Goal: Check status: Check status

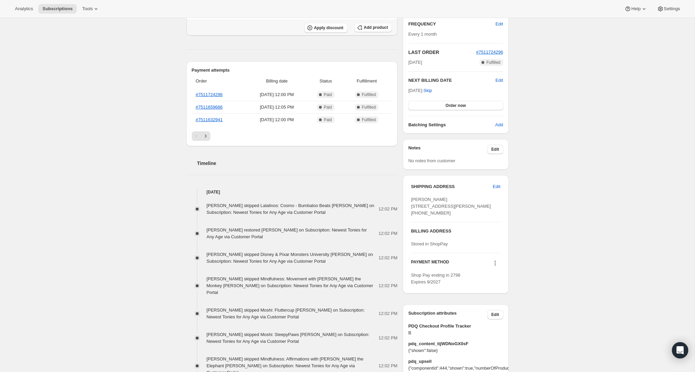
scroll to position [128, 0]
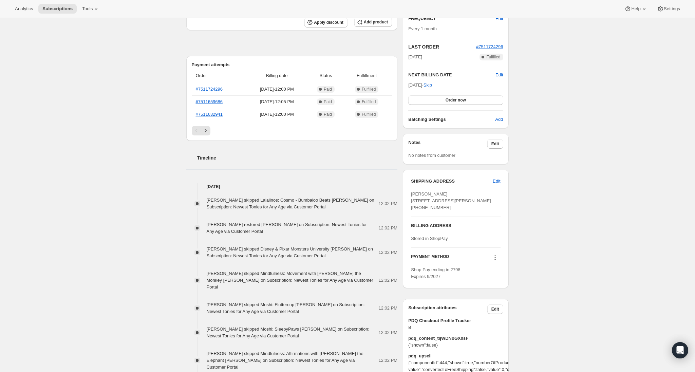
click at [253, 192] on div "[PERSON_NAME] skipped Lalalinos: Cosmo - Bumbaloo Beats [PERSON_NAME] on Subscr…" at bounding box center [291, 313] width 211 height 247
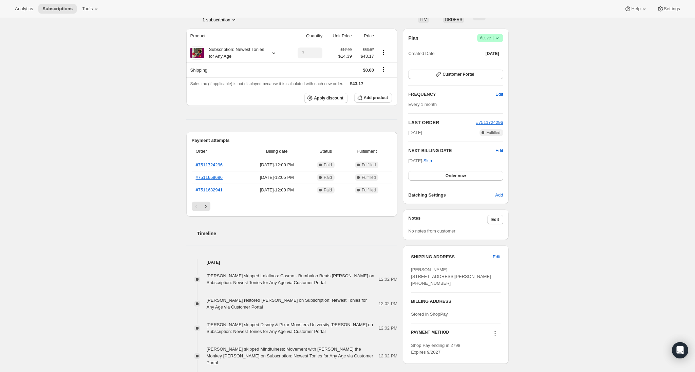
scroll to position [0, 0]
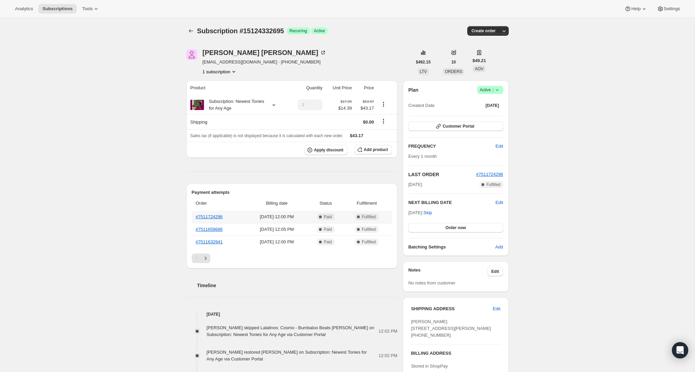
click at [215, 214] on th "#7511724296" at bounding box center [219, 217] width 54 height 12
click at [210, 217] on link "#7511724296" at bounding box center [209, 216] width 27 height 5
click at [484, 128] on button "Customer Portal" at bounding box center [455, 125] width 95 height 9
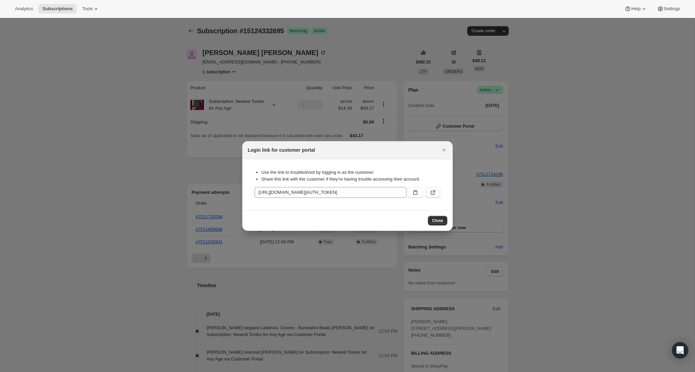
click at [437, 192] on button ":r1j:" at bounding box center [432, 192] width 15 height 11
click at [442, 152] on icon "Close" at bounding box center [443, 150] width 7 height 7
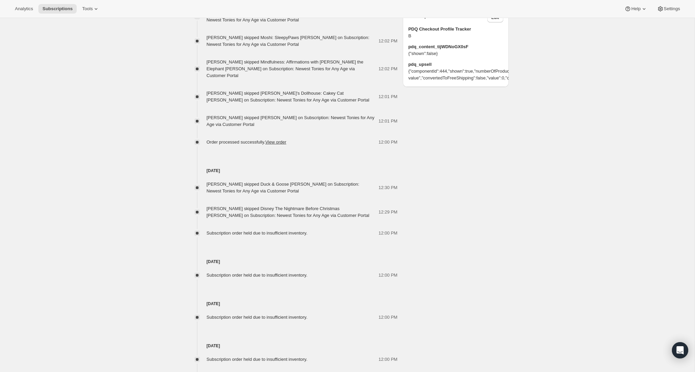
scroll to position [462, 0]
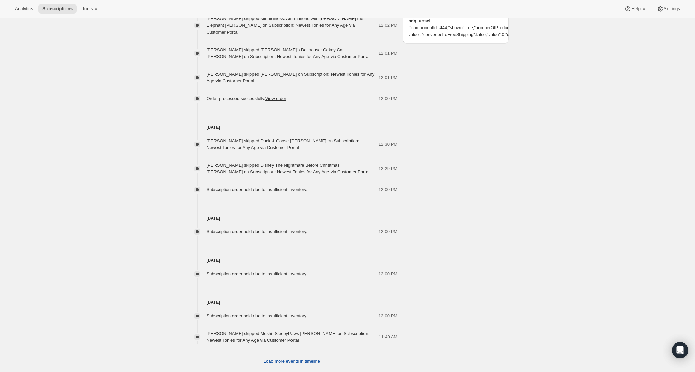
click at [284, 358] on span "Load more events in timeline" at bounding box center [292, 361] width 56 height 7
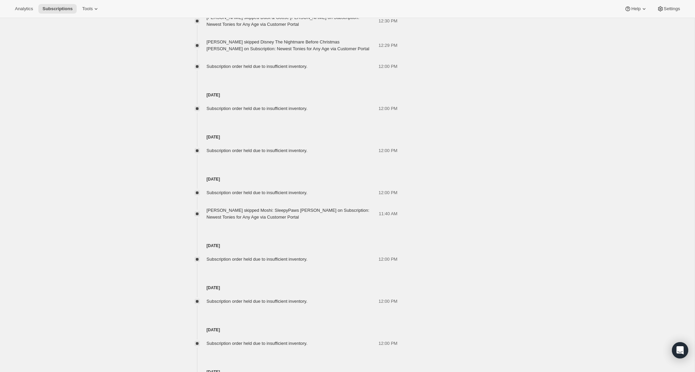
scroll to position [673, 0]
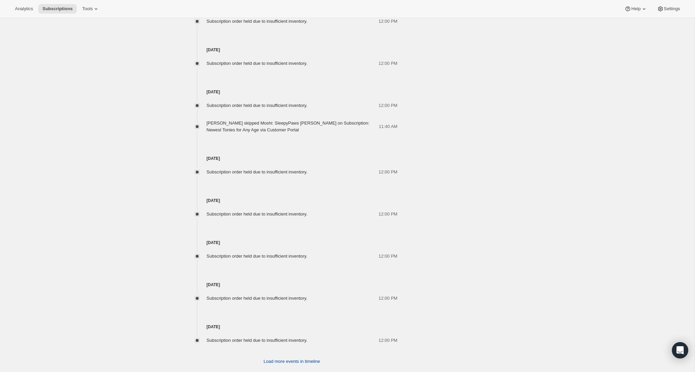
click at [273, 358] on span "Load more events in timeline" at bounding box center [292, 361] width 56 height 7
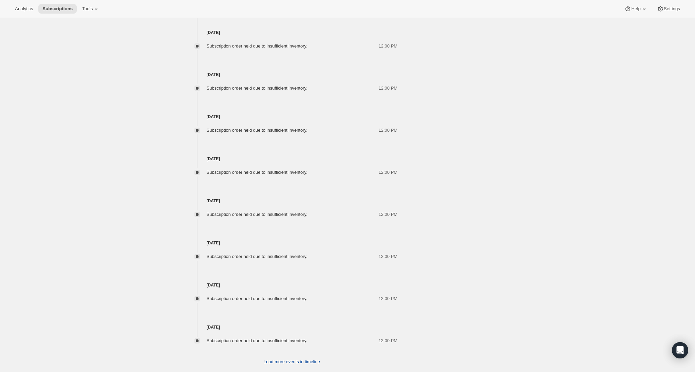
click at [280, 358] on span "Load more events in timeline" at bounding box center [292, 361] width 56 height 7
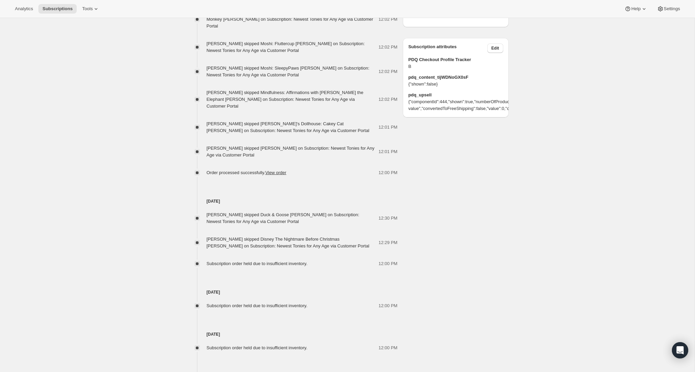
scroll to position [387, 0]
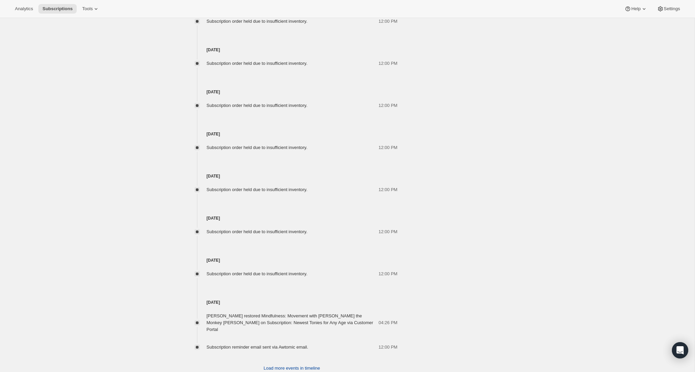
click at [297, 365] on span "Load more events in timeline" at bounding box center [292, 368] width 56 height 7
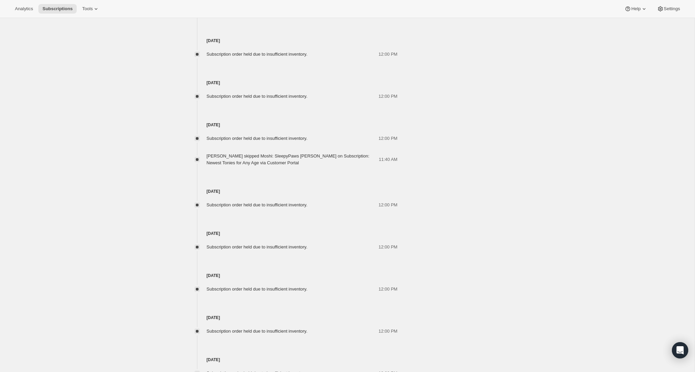
scroll to position [0, 0]
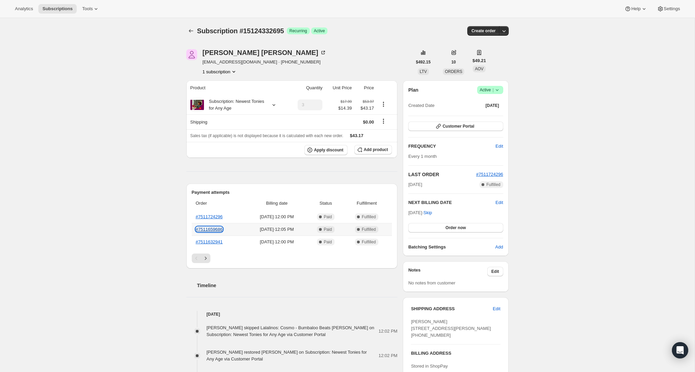
click at [210, 230] on link "#7511659686" at bounding box center [209, 229] width 27 height 5
click at [212, 245] on th "#7511632941" at bounding box center [219, 241] width 54 height 13
click at [209, 243] on link "#7511632941" at bounding box center [209, 241] width 27 height 5
click at [206, 259] on icon "Next" at bounding box center [205, 258] width 7 height 7
click at [217, 216] on link "#7511604307" at bounding box center [209, 216] width 27 height 5
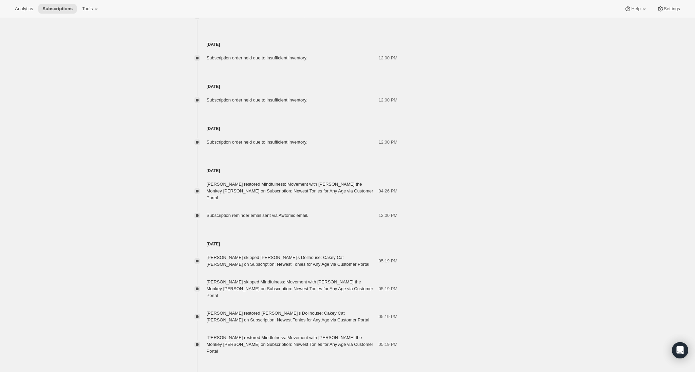
scroll to position [1248, 0]
click at [203, 214] on div "Subscription reminder email sent via Awtomic email. 12:00 PM" at bounding box center [291, 217] width 211 height 7
drag, startPoint x: 207, startPoint y: 161, endPoint x: 253, endPoint y: 164, distance: 46.6
click at [254, 164] on div "[DATE] [PERSON_NAME] restored Mindfulness: Movement with [PERSON_NAME] the Monk…" at bounding box center [291, 183] width 211 height 73
drag, startPoint x: 207, startPoint y: 115, endPoint x: 425, endPoint y: 136, distance: 218.8
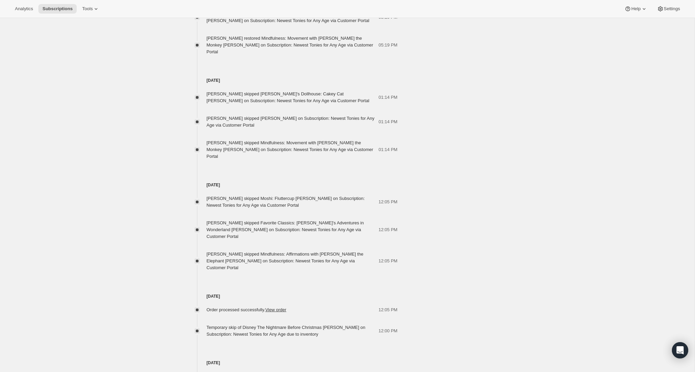
scroll to position [1641, 0]
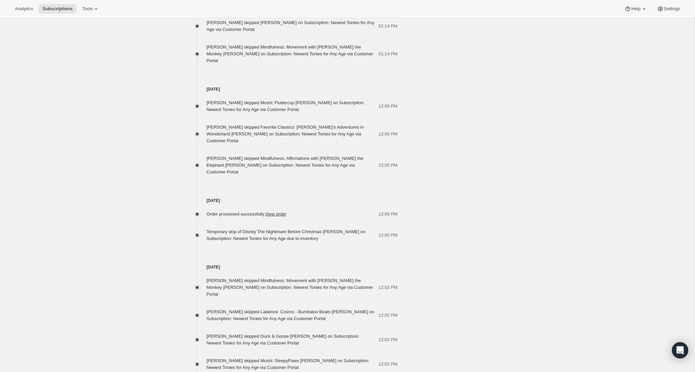
scroll to position [1627, 0]
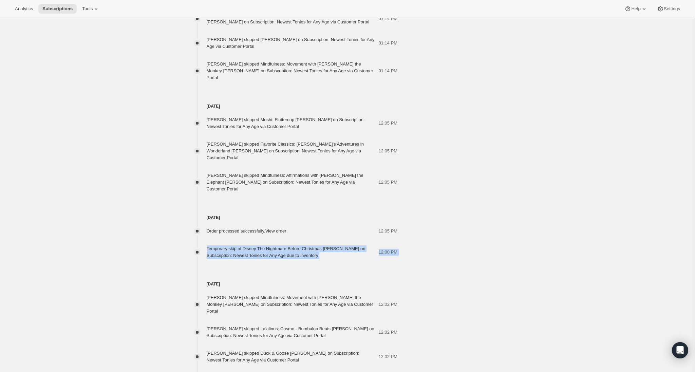
drag, startPoint x: 206, startPoint y: 193, endPoint x: 355, endPoint y: 205, distance: 149.0
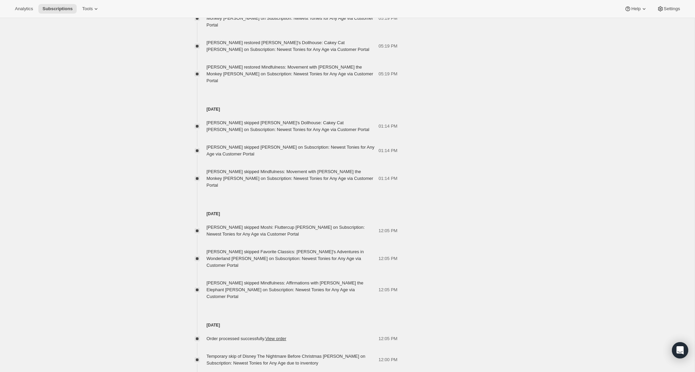
scroll to position [1521, 0]
drag, startPoint x: 204, startPoint y: 182, endPoint x: 262, endPoint y: 202, distance: 61.6
click at [262, 216] on div "[PERSON_NAME] skipped Moshi: Fluttercup [PERSON_NAME] on Subscription: Newest T…" at bounding box center [291, 257] width 211 height 83
click at [269, 216] on div "[PERSON_NAME] skipped Moshi: Fluttercup [PERSON_NAME] on Subscription: Newest T…" at bounding box center [291, 257] width 211 height 83
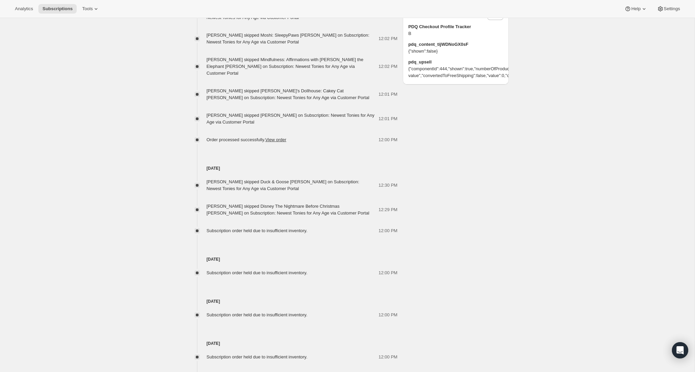
scroll to position [0, 0]
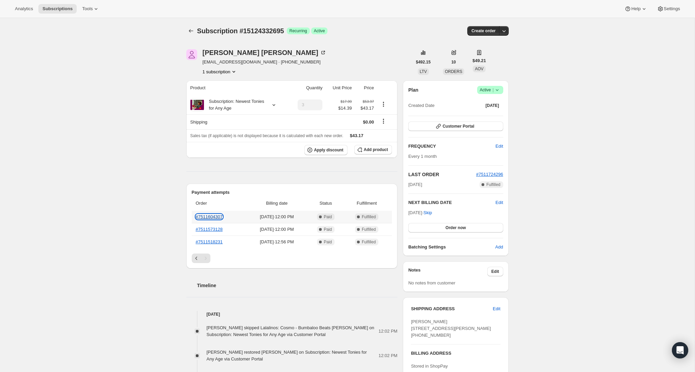
click at [210, 218] on link "#7511604307" at bounding box center [209, 216] width 27 height 5
click at [196, 256] on icon "Previous" at bounding box center [196, 258] width 7 height 7
click at [212, 218] on link "#7511724296" at bounding box center [209, 216] width 27 height 5
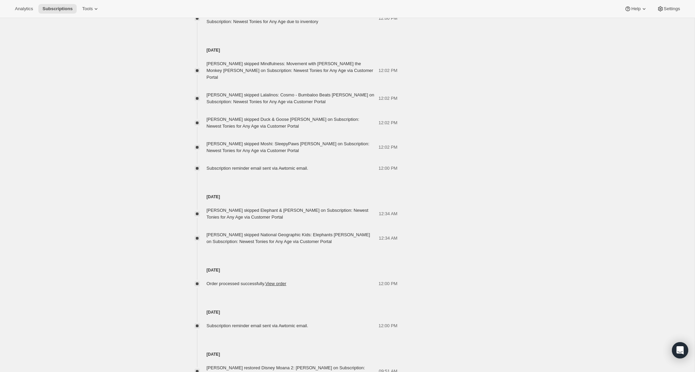
scroll to position [1890, 0]
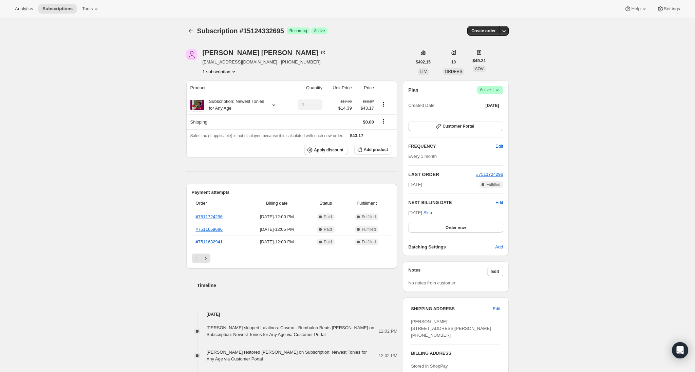
click at [471, 126] on span "Customer Portal" at bounding box center [458, 125] width 32 height 5
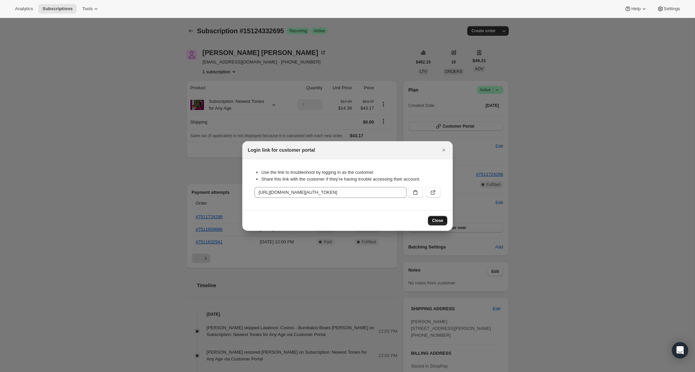
click at [441, 221] on span "Close" at bounding box center [437, 220] width 11 height 5
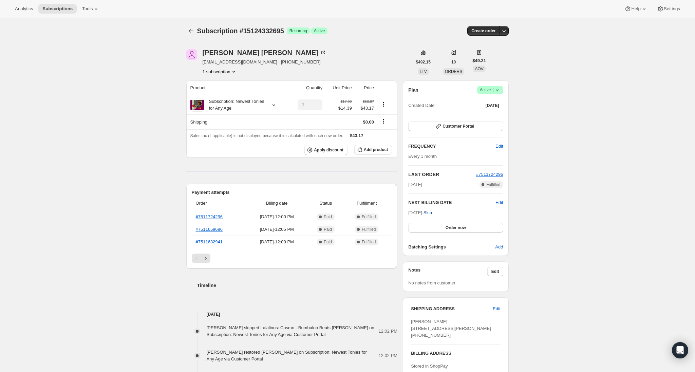
drag, startPoint x: 441, startPoint y: 221, endPoint x: 440, endPoint y: 213, distance: 7.9
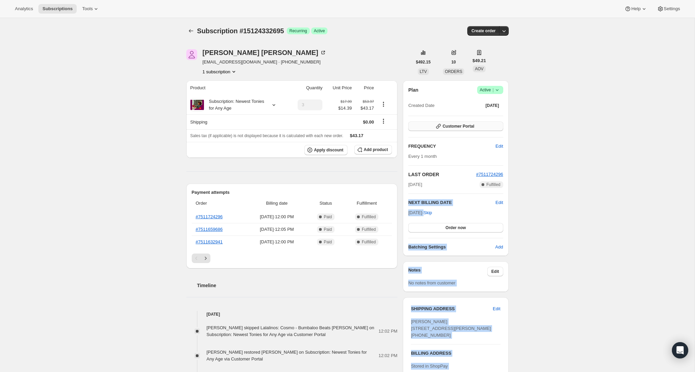
click at [453, 126] on span "Customer Portal" at bounding box center [458, 125] width 32 height 5
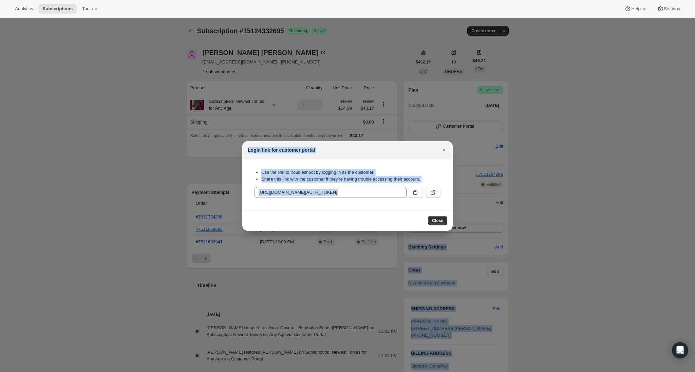
click at [430, 193] on icon ":r1j:" at bounding box center [433, 192] width 7 height 7
click at [447, 151] on icon "Close" at bounding box center [443, 150] width 7 height 7
